Goal: Information Seeking & Learning: Learn about a topic

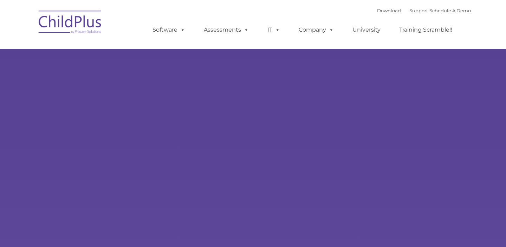
type input ""
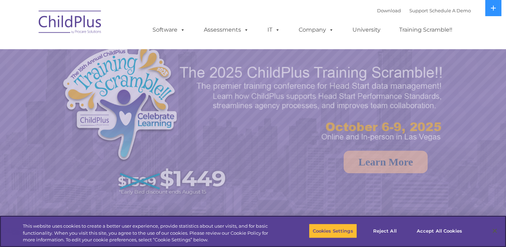
select select "MEDIUM"
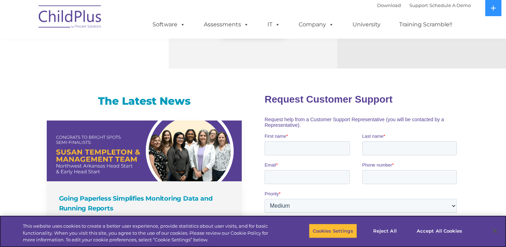
scroll to position [395, 0]
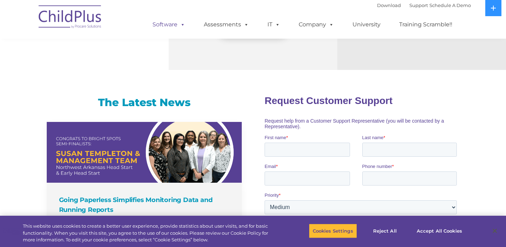
click at [182, 24] on span at bounding box center [181, 24] width 8 height 7
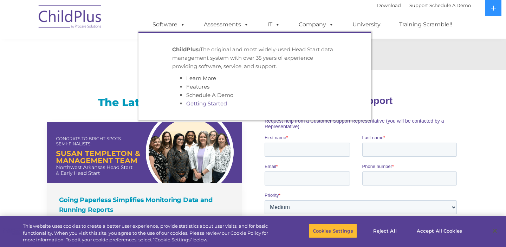
click at [202, 105] on link "Getting Started" at bounding box center [206, 103] width 41 height 7
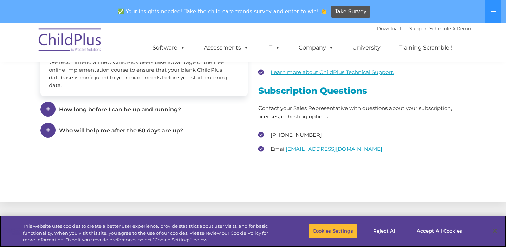
scroll to position [1131, 0]
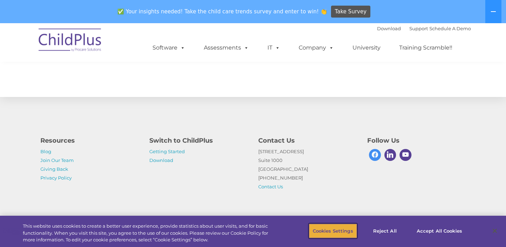
drag, startPoint x: 342, startPoint y: 233, endPoint x: 373, endPoint y: 160, distance: 80.0
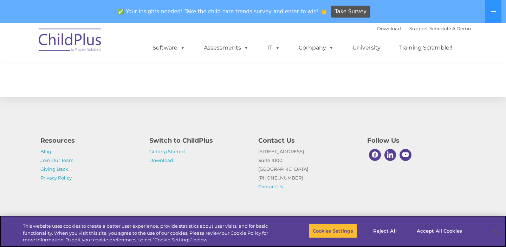
click at [443, 239] on div "Cookies Settings Reject All Accept All Cookies" at bounding box center [390, 231] width 162 height 25
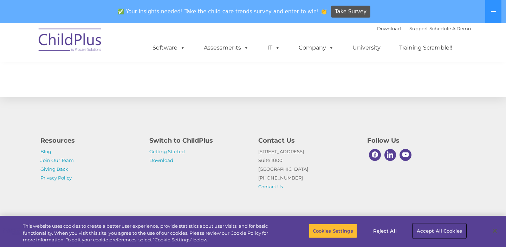
click at [444, 230] on button "Accept All Cookies" at bounding box center [439, 230] width 53 height 15
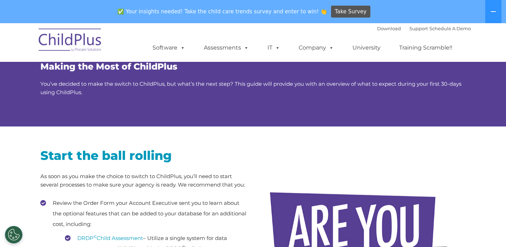
scroll to position [0, 0]
